Goal: Information Seeking & Learning: Learn about a topic

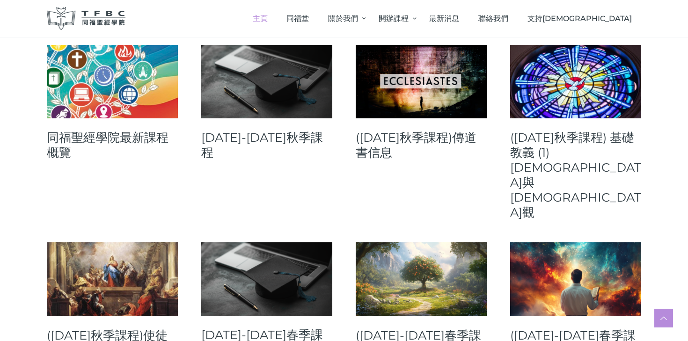
scroll to position [400, 0]
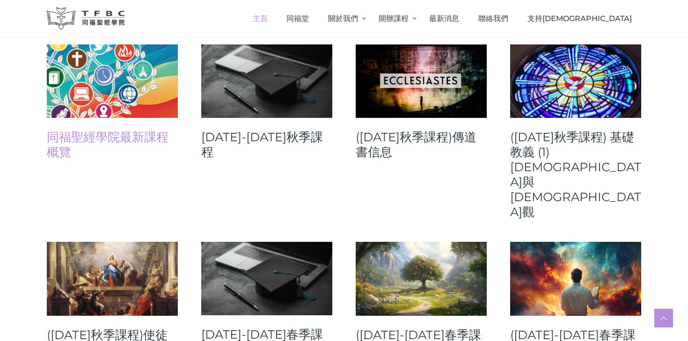
click at [141, 137] on link "同福聖經學院最新課程概覽" at bounding box center [112, 145] width 131 height 30
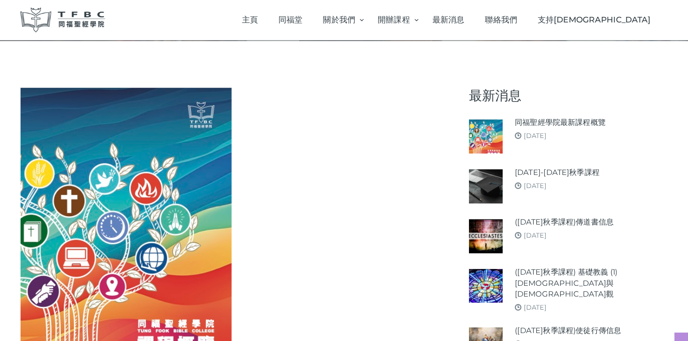
scroll to position [113, 0]
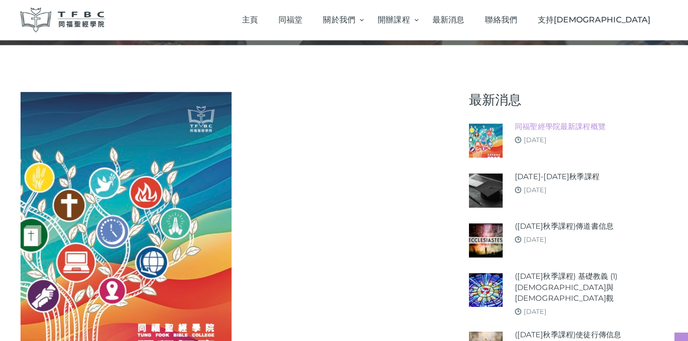
click at [556, 123] on link "同福聖經學院最新課程概覽" at bounding box center [548, 117] width 84 height 10
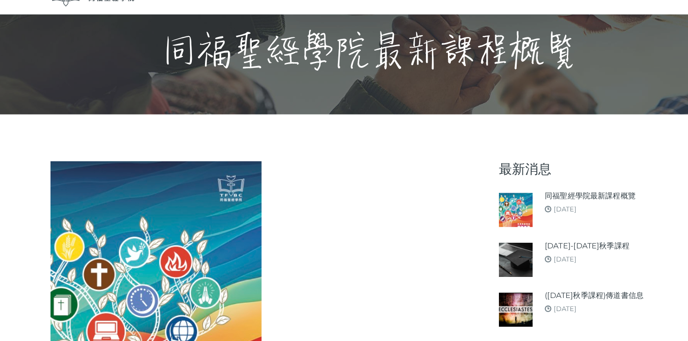
scroll to position [168, 0]
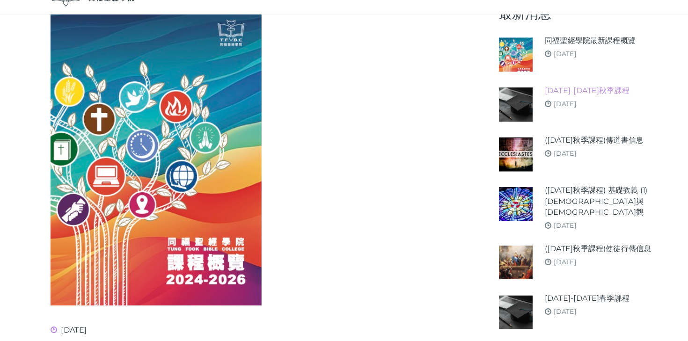
click at [562, 109] on link "[DATE]-[DATE]秋季課程" at bounding box center [545, 108] width 79 height 10
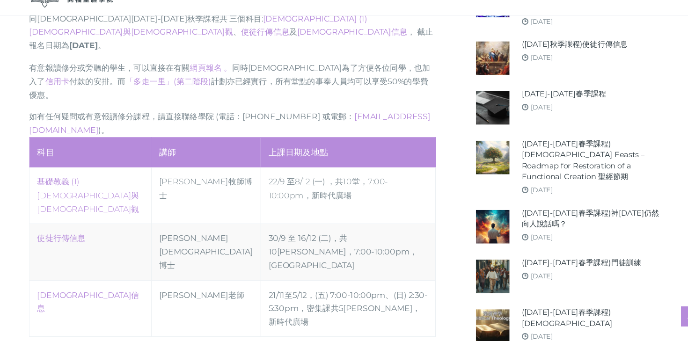
scroll to position [424, 0]
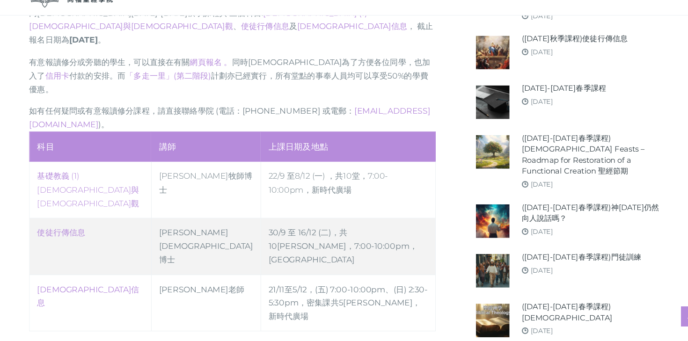
click at [402, 227] on td "30/9 至 16/12 (二)，共10堂 ，7:00-10:00pm，高威樓C Hall" at bounding box center [344, 253] width 163 height 53
click at [84, 235] on link "使徒行傳信息" at bounding box center [76, 239] width 45 height 9
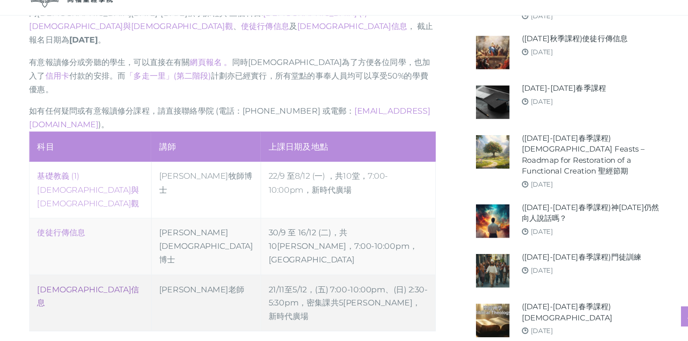
click at [78, 288] on link "傳道書信息" at bounding box center [101, 299] width 95 height 22
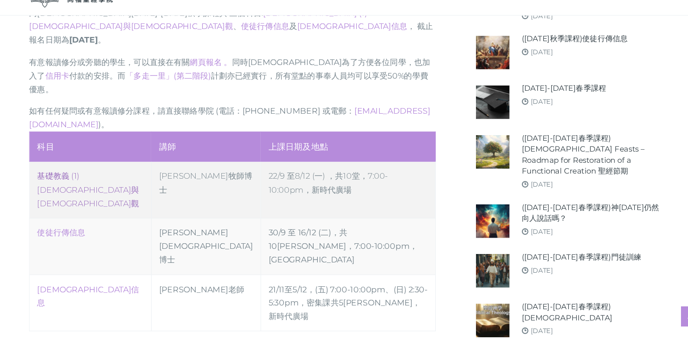
click at [87, 183] on link "‎基礎教義 (1) [DEMOGRAPHIC_DATA]與[DEMOGRAPHIC_DATA]觀" at bounding box center [101, 200] width 95 height 34
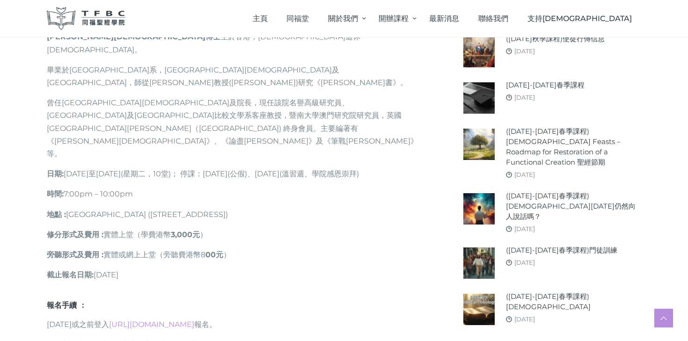
scroll to position [613, 0]
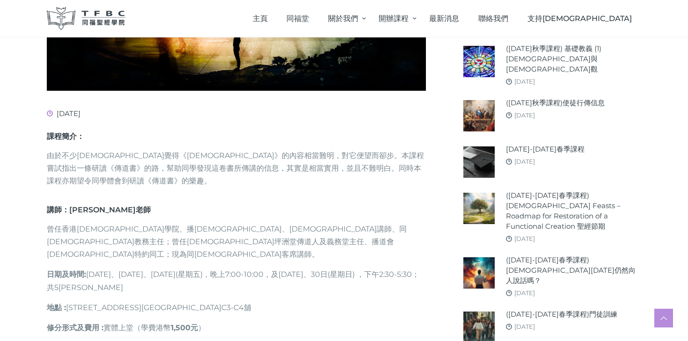
scroll to position [322, 0]
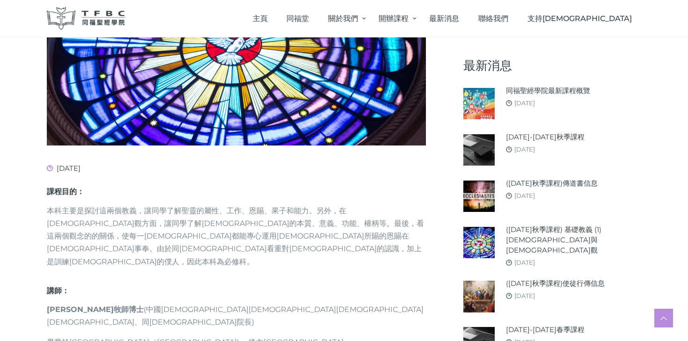
scroll to position [314, 0]
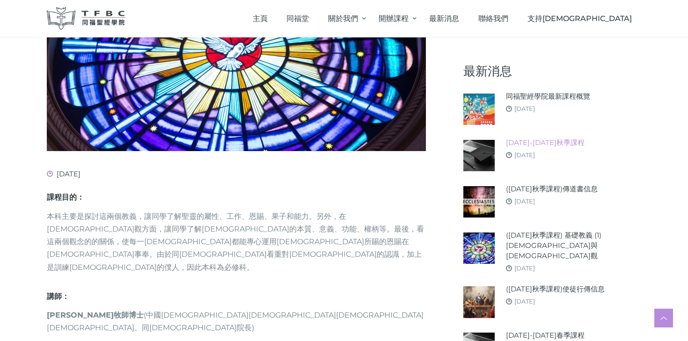
click at [532, 138] on link "[DATE]-[DATE]秋季課程" at bounding box center [545, 143] width 79 height 10
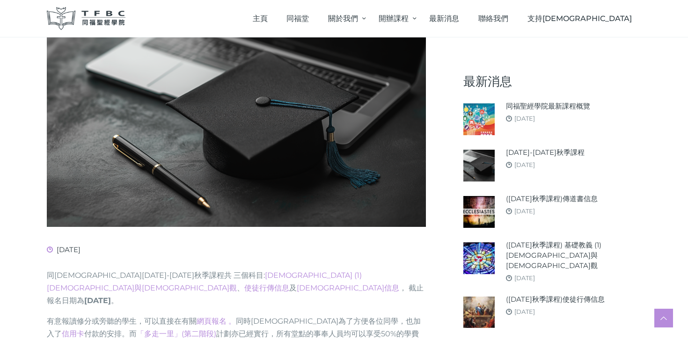
scroll to position [165, 0]
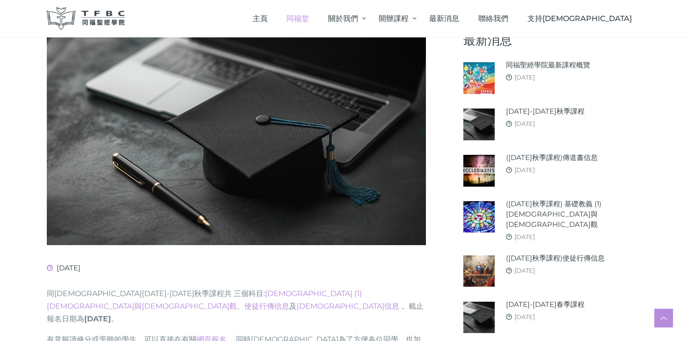
click at [309, 19] on span "同福堂" at bounding box center [297, 18] width 22 height 9
